Goal: Information Seeking & Learning: Learn about a topic

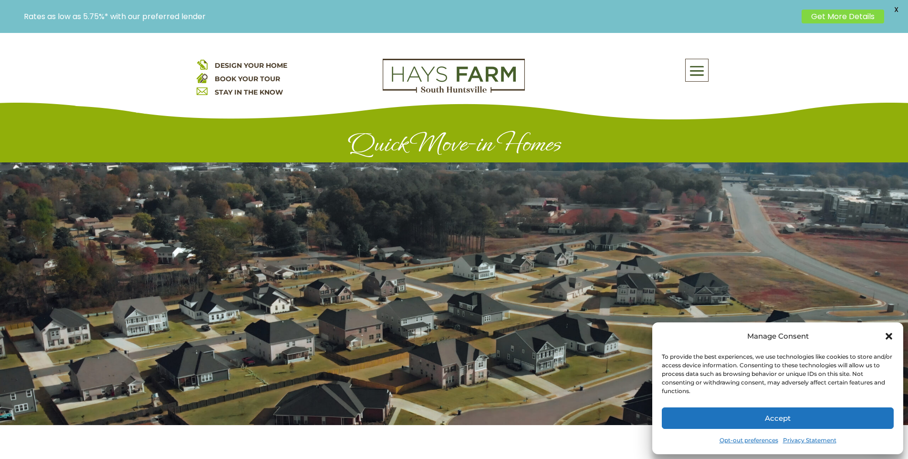
click at [888, 335] on icon "Close dialog" at bounding box center [889, 336] width 7 height 7
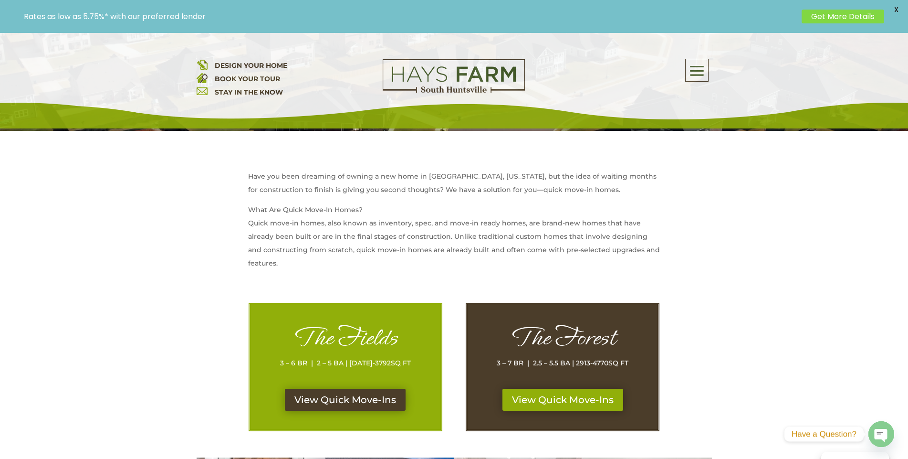
scroll to position [429, 0]
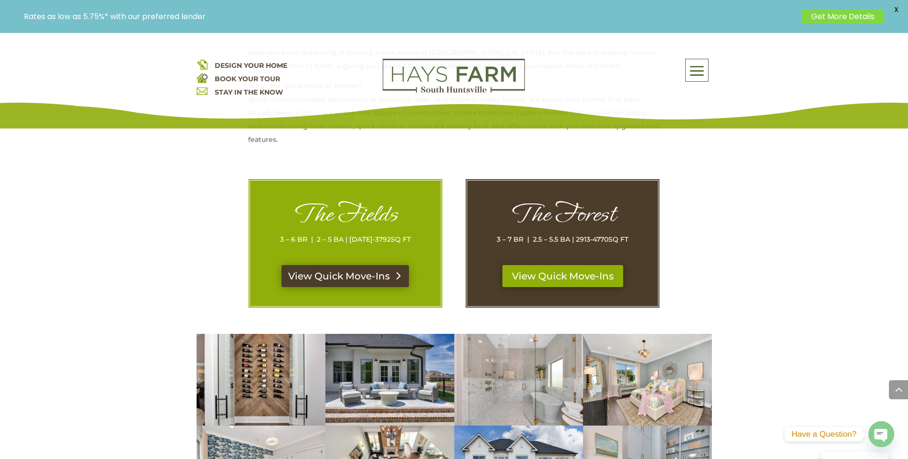
click at [326, 277] on link "View Quick Move-Ins" at bounding box center [345, 276] width 127 height 22
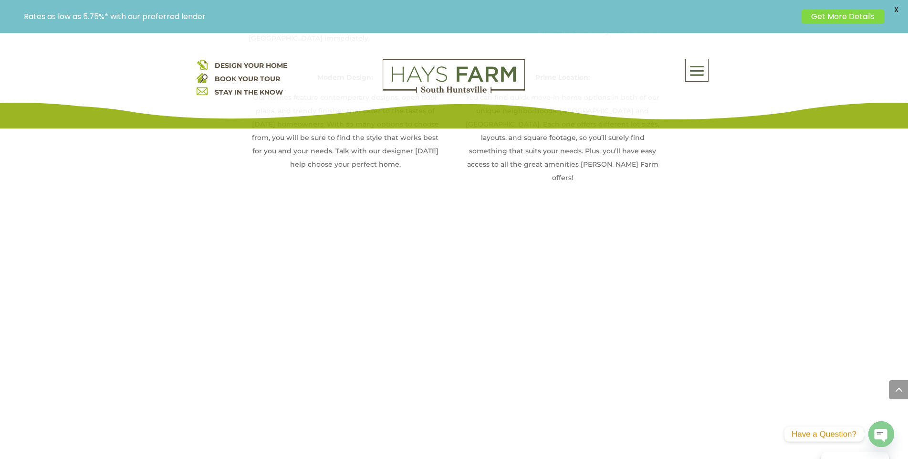
scroll to position [1376, 0]
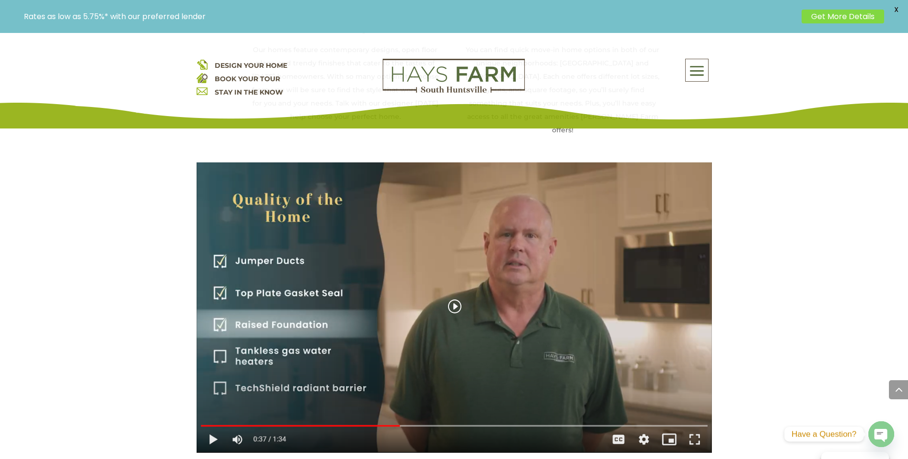
click at [452, 285] on div "The Quality of the Home" at bounding box center [454, 307] width 515 height 290
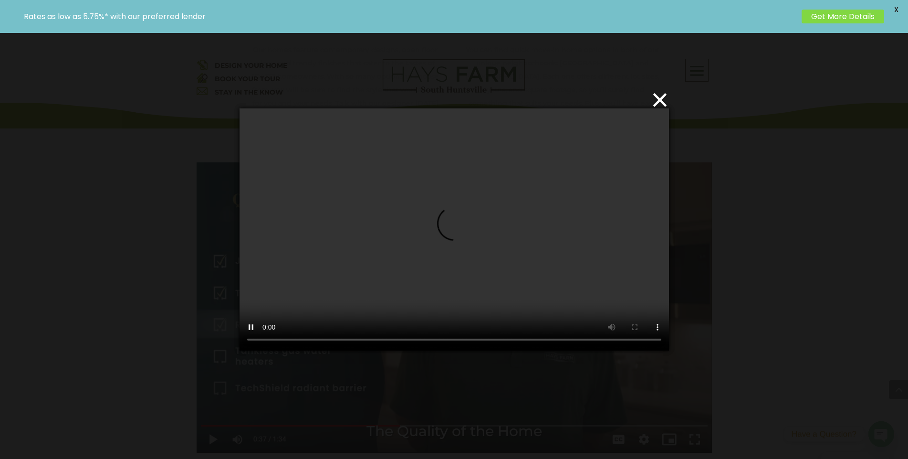
click at [107, 303] on div "×" at bounding box center [454, 229] width 908 height 459
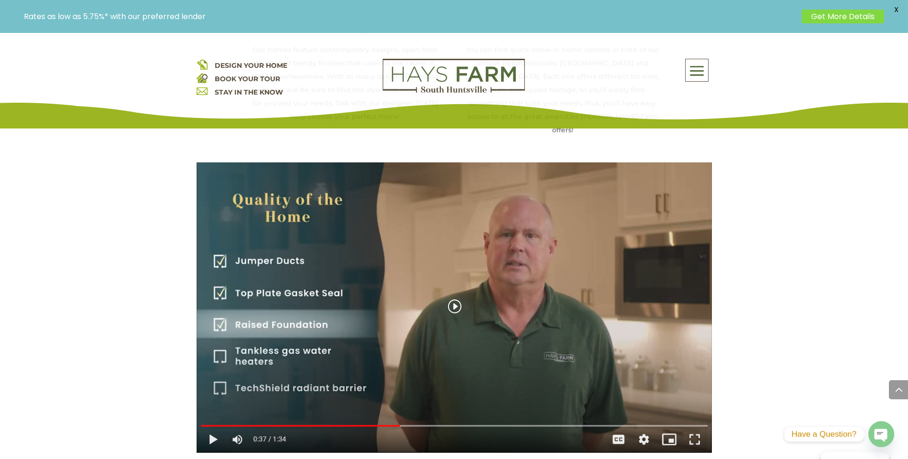
click at [452, 282] on div "The Quality of the Home" at bounding box center [454, 307] width 515 height 290
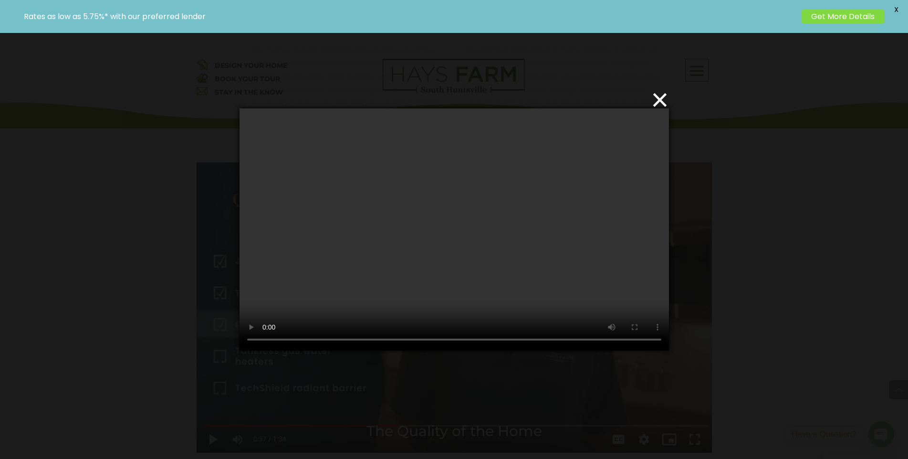
click at [652, 370] on div "×" at bounding box center [454, 229] width 908 height 459
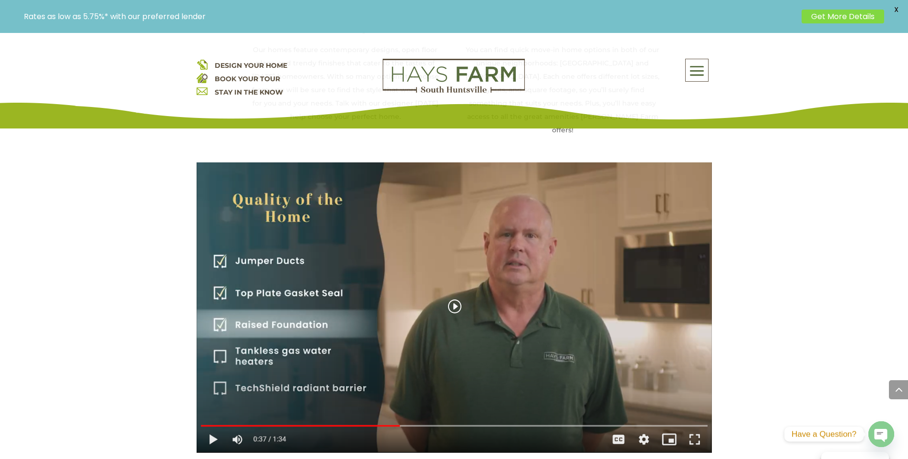
click at [239, 417] on div "The Quality of the Home" at bounding box center [454, 307] width 515 height 290
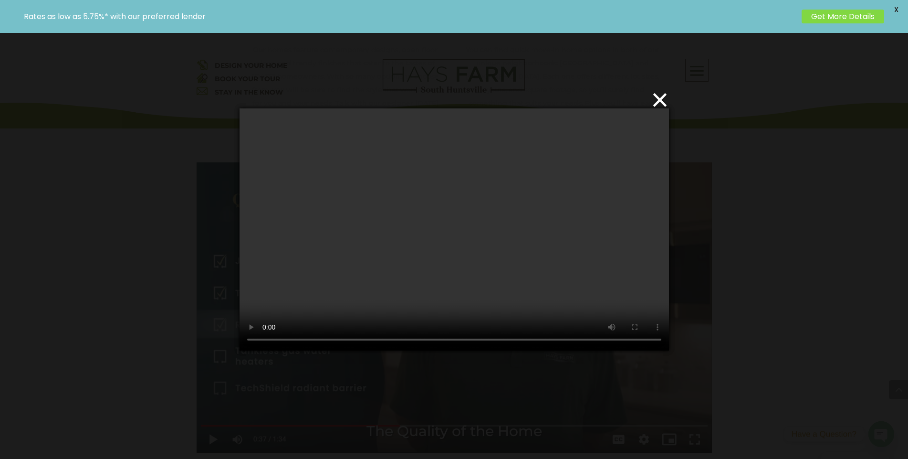
click at [363, 278] on video at bounding box center [454, 228] width 429 height 241
click at [470, 244] on video at bounding box center [454, 228] width 429 height 241
click at [521, 241] on video at bounding box center [454, 228] width 429 height 241
